Goal: Register for event/course

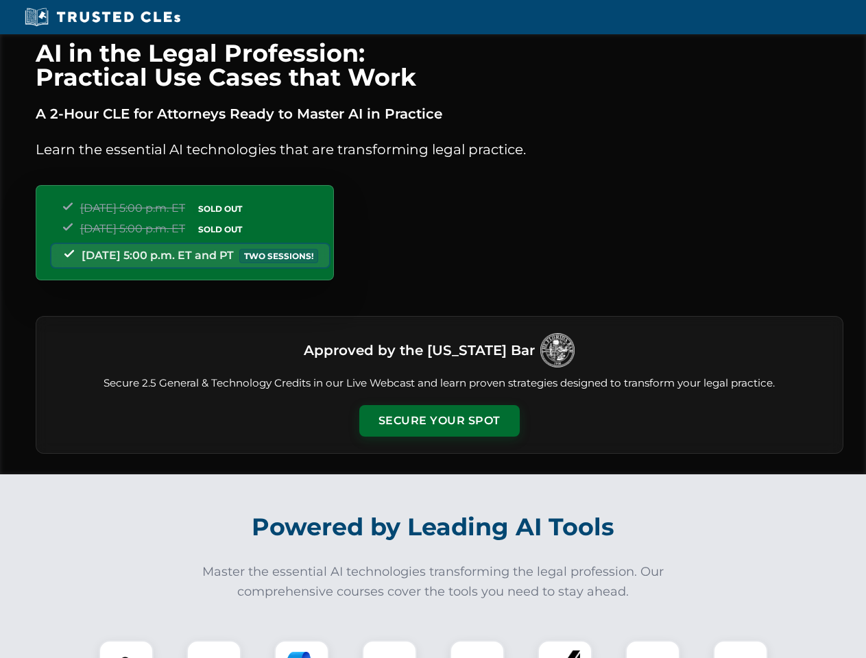
click at [439, 421] on button "Secure Your Spot" at bounding box center [439, 421] width 160 height 32
